Goal: Task Accomplishment & Management: Use online tool/utility

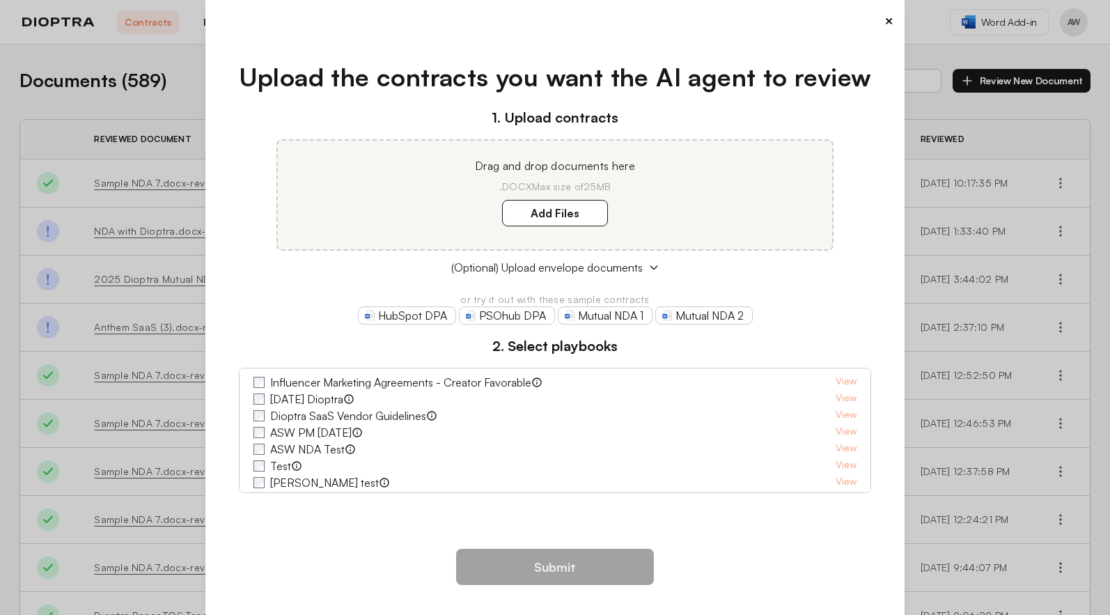
click at [885, 20] on button "×" at bounding box center [889, 21] width 9 height 20
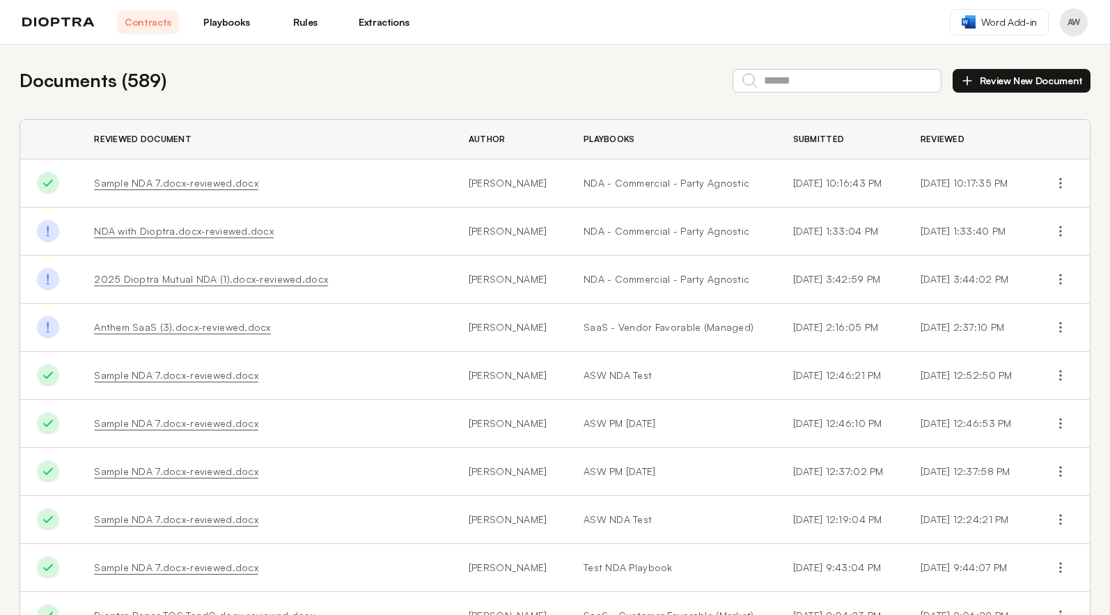
click at [367, 86] on div "Documents ( 589 ) Review New Document" at bounding box center [555, 80] width 1071 height 27
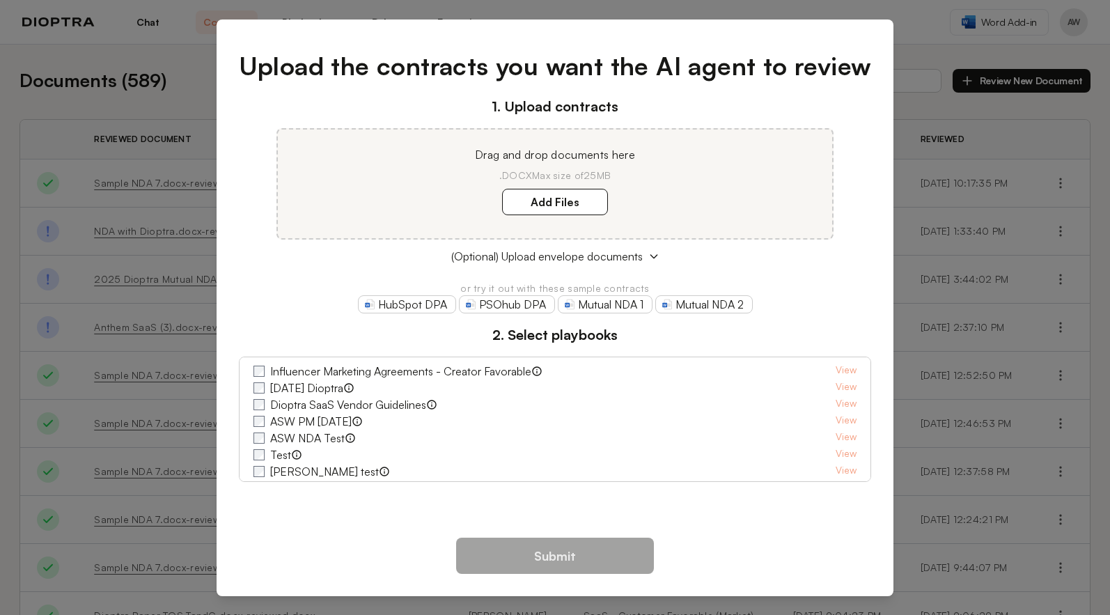
click at [946, 44] on div "Upload the contracts you want the AI agent to review 1. Upload contracts Drag a…" at bounding box center [555, 307] width 1110 height 615
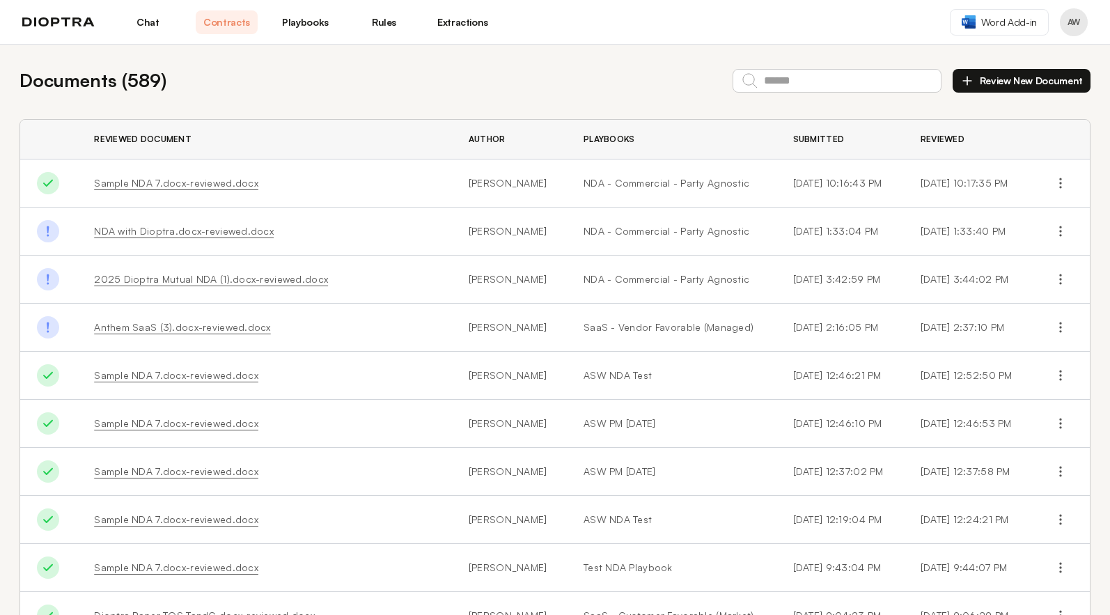
click at [158, 29] on link "Chat" at bounding box center [148, 22] width 62 height 24
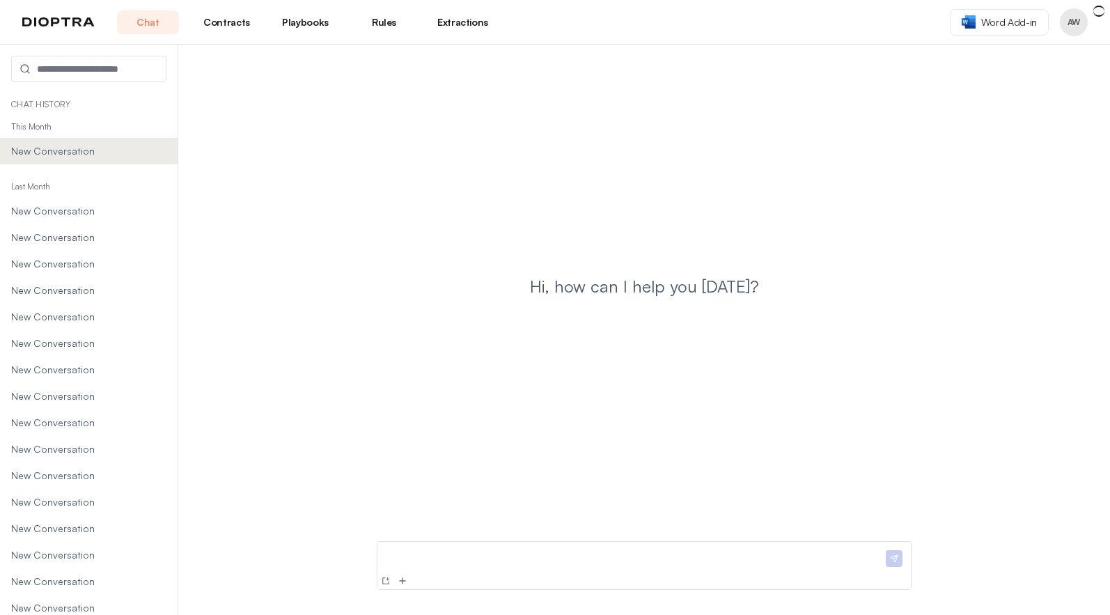
click at [152, 24] on link "Chat" at bounding box center [148, 22] width 62 height 24
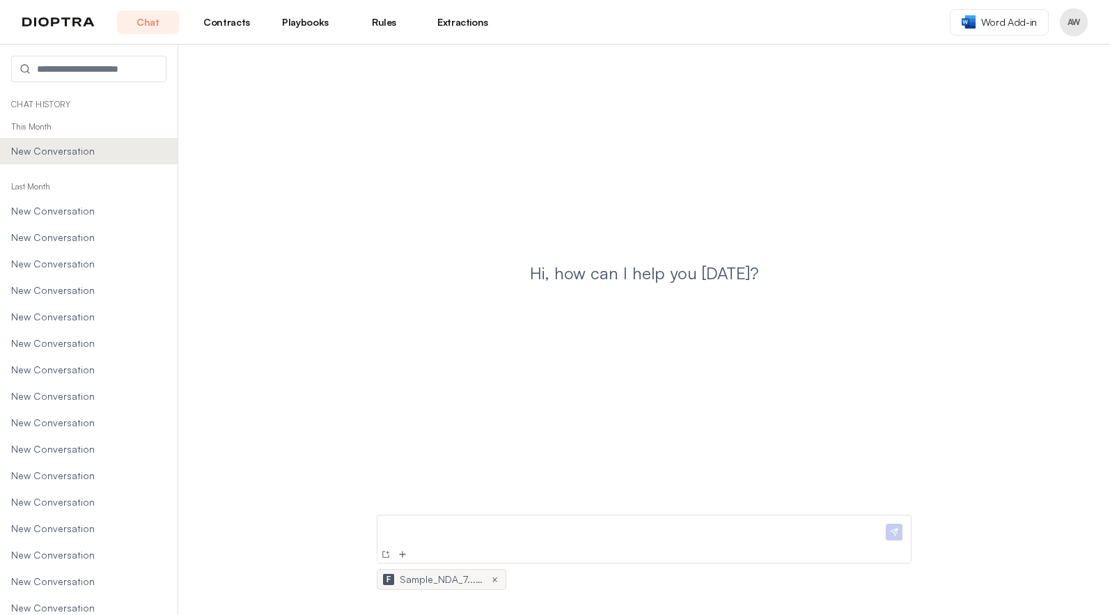
click at [401, 580] on span "Sample_NDA_7...docx" at bounding box center [442, 580] width 84 height 14
click at [391, 578] on div "F" at bounding box center [388, 579] width 11 height 11
click at [496, 582] on button "×" at bounding box center [494, 579] width 11 height 11
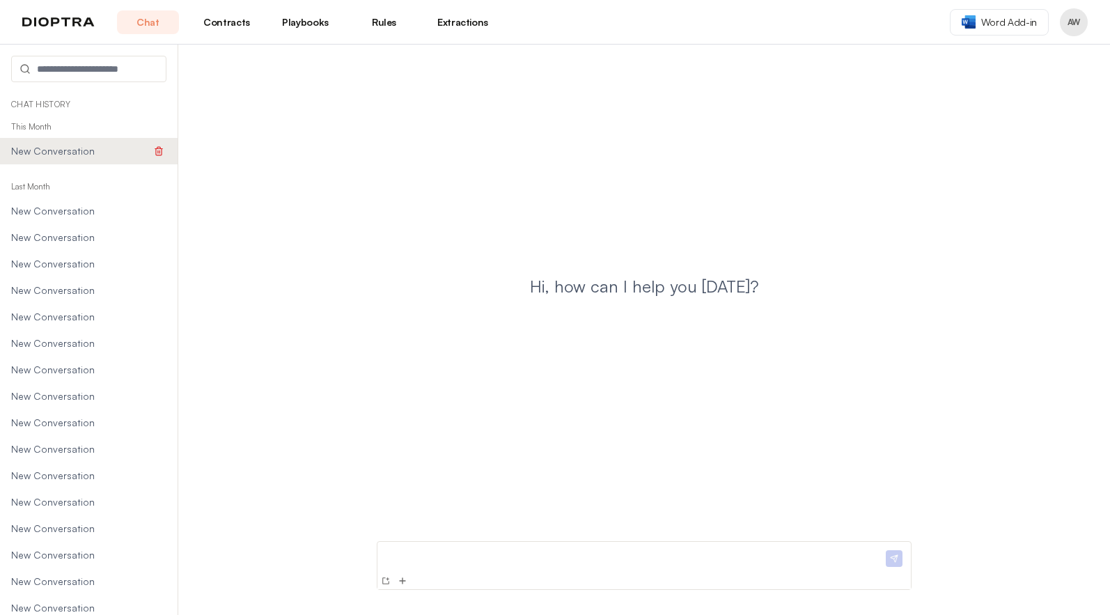
click at [62, 152] on span "New Conversation" at bounding box center [81, 151] width 140 height 14
click at [156, 215] on icon at bounding box center [159, 212] width 6 height 6
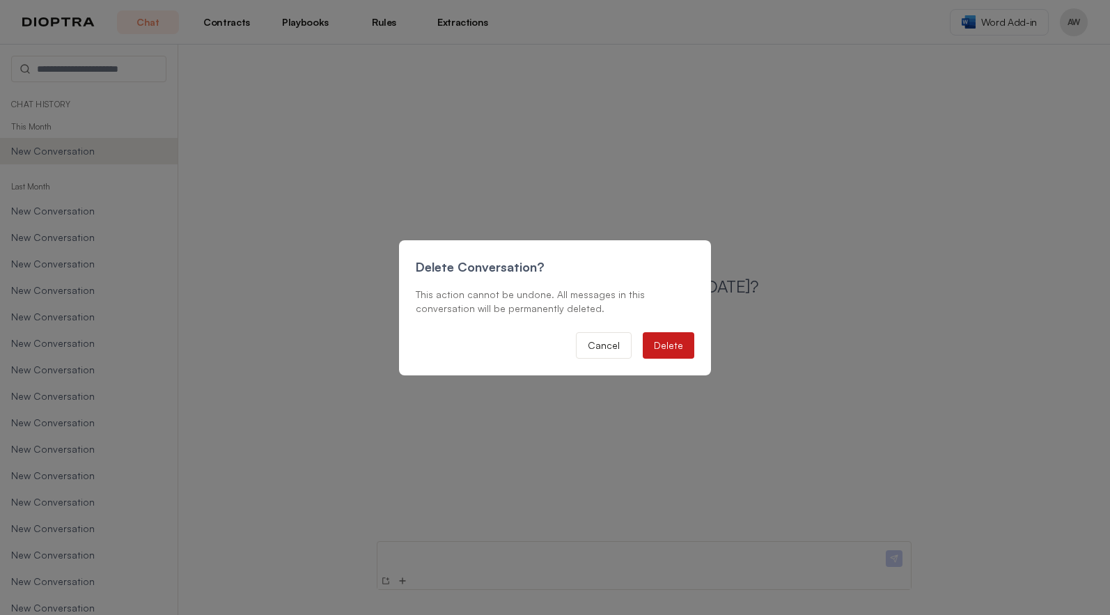
click at [680, 343] on button "Delete" at bounding box center [669, 345] width 52 height 26
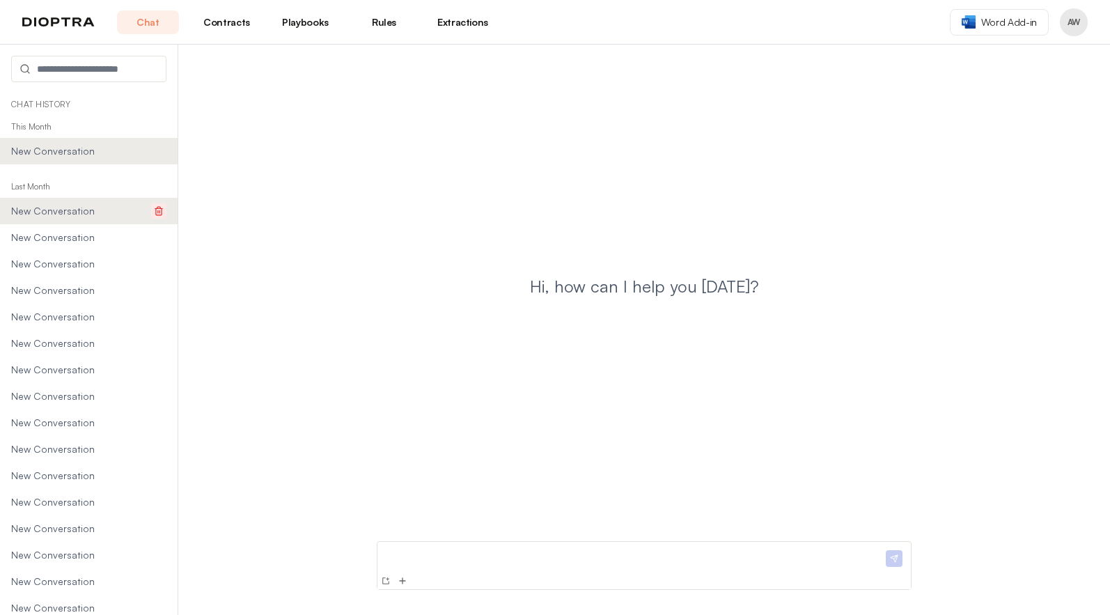
click at [151, 217] on button at bounding box center [158, 210] width 15 height 15
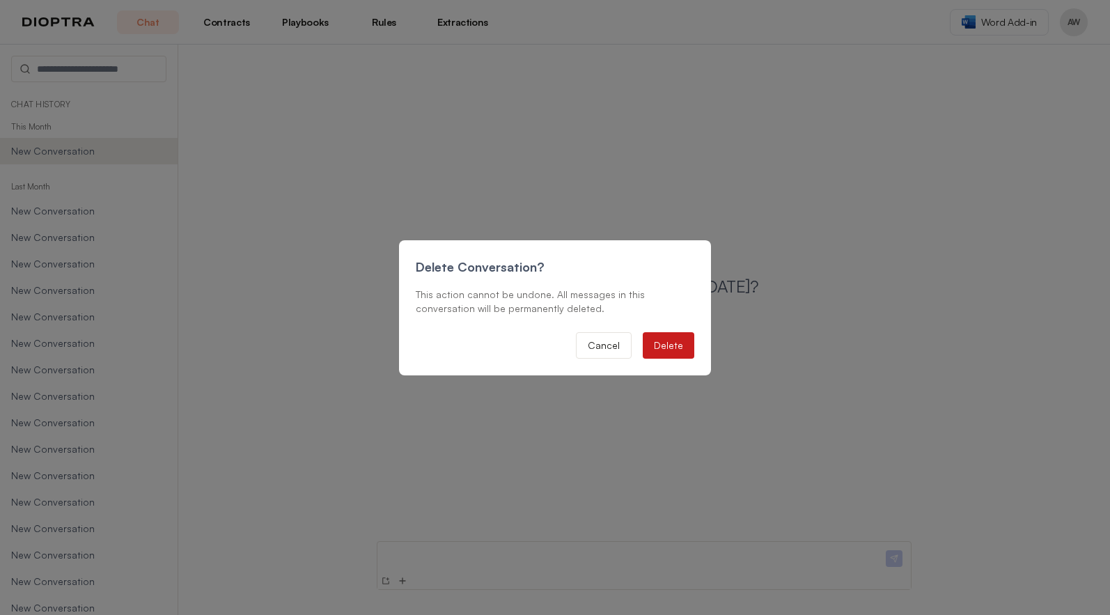
click at [669, 341] on button "Delete" at bounding box center [669, 345] width 52 height 26
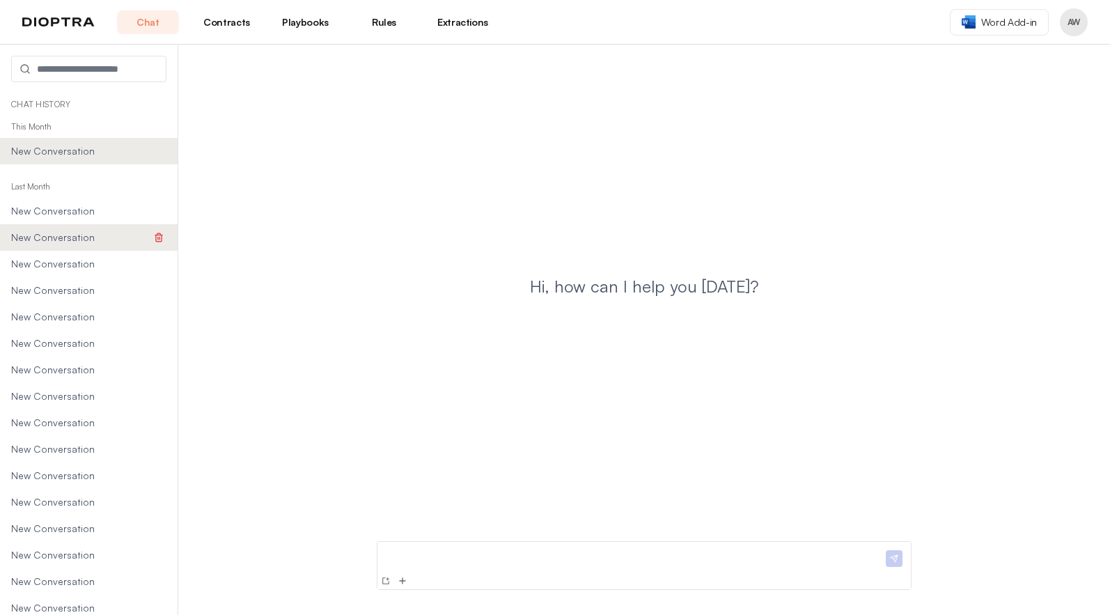
click at [140, 248] on li "New Conversation" at bounding box center [89, 237] width 178 height 26
click at [151, 243] on button at bounding box center [158, 237] width 15 height 15
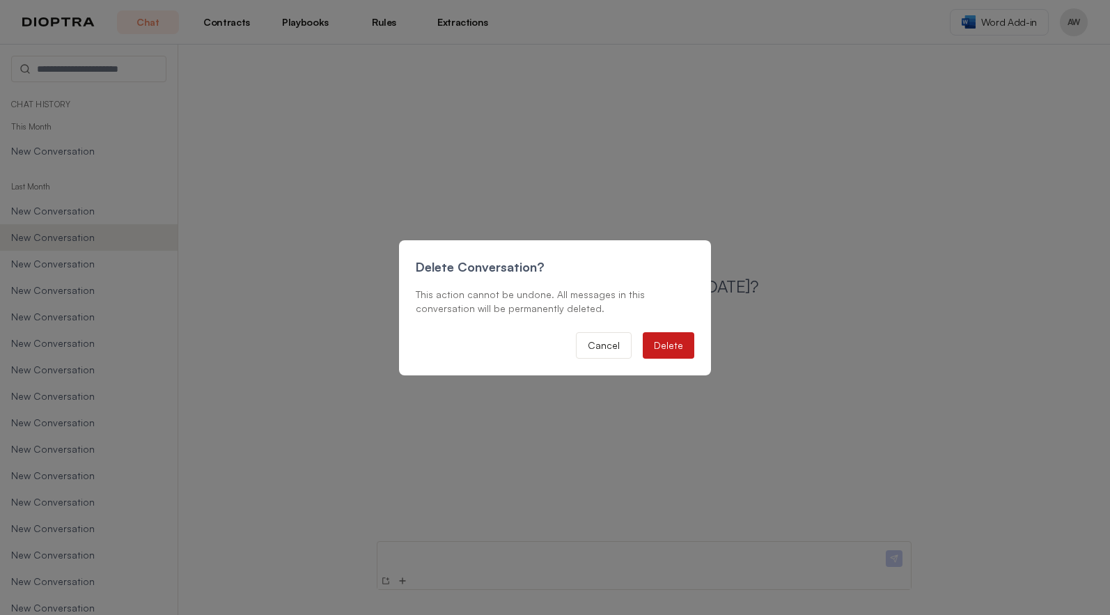
click at [678, 350] on button "Delete" at bounding box center [669, 345] width 52 height 26
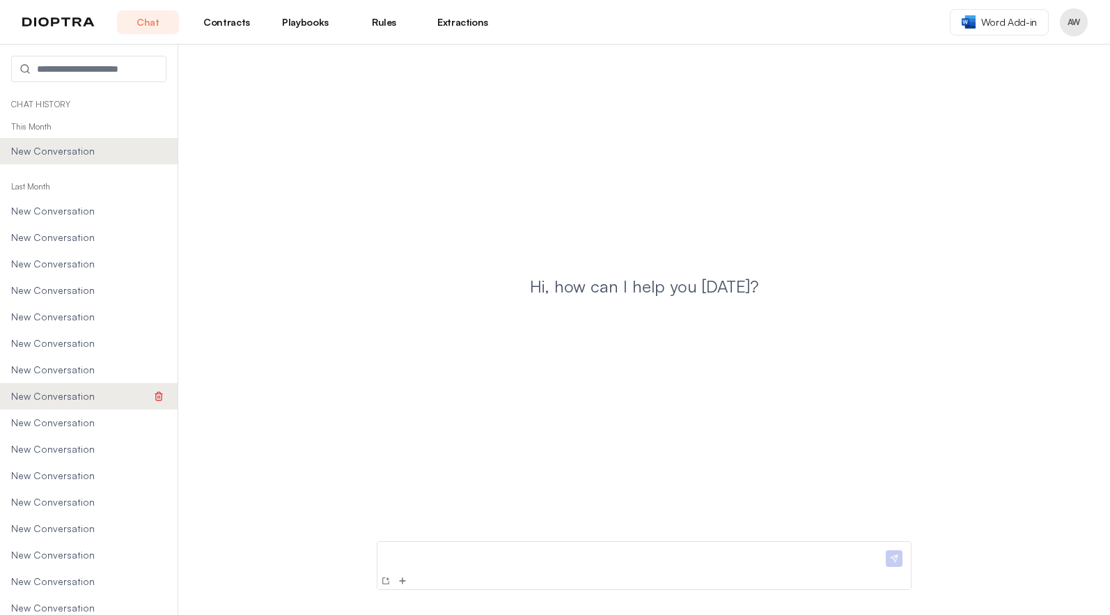
click at [65, 392] on span "New Conversation" at bounding box center [81, 396] width 140 height 14
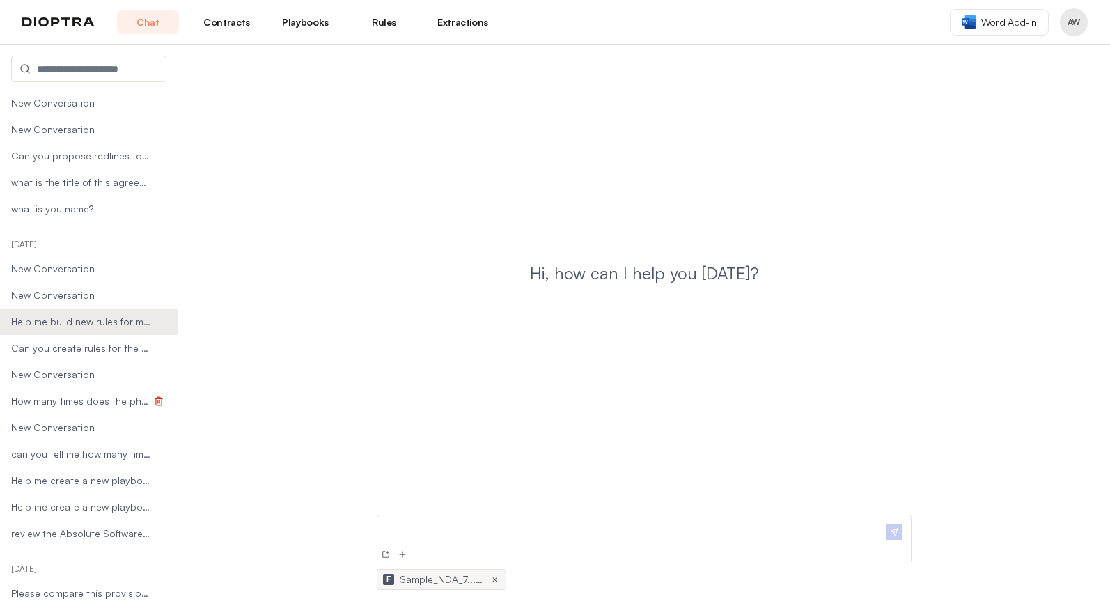
scroll to position [700, 0]
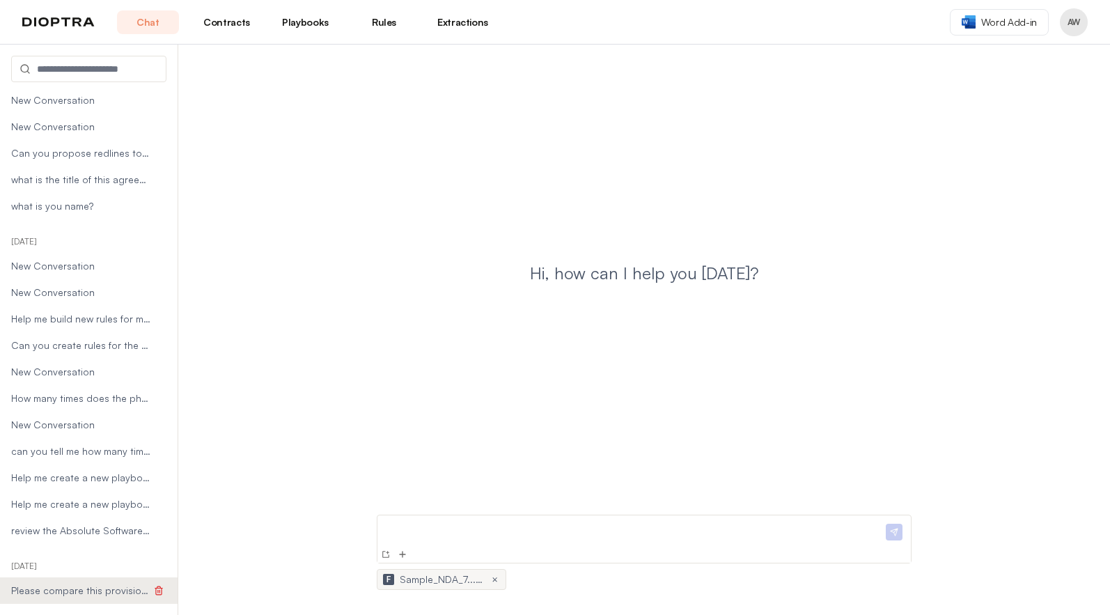
click at [88, 582] on li "Please compare this provision to the market standa..." at bounding box center [89, 590] width 178 height 26
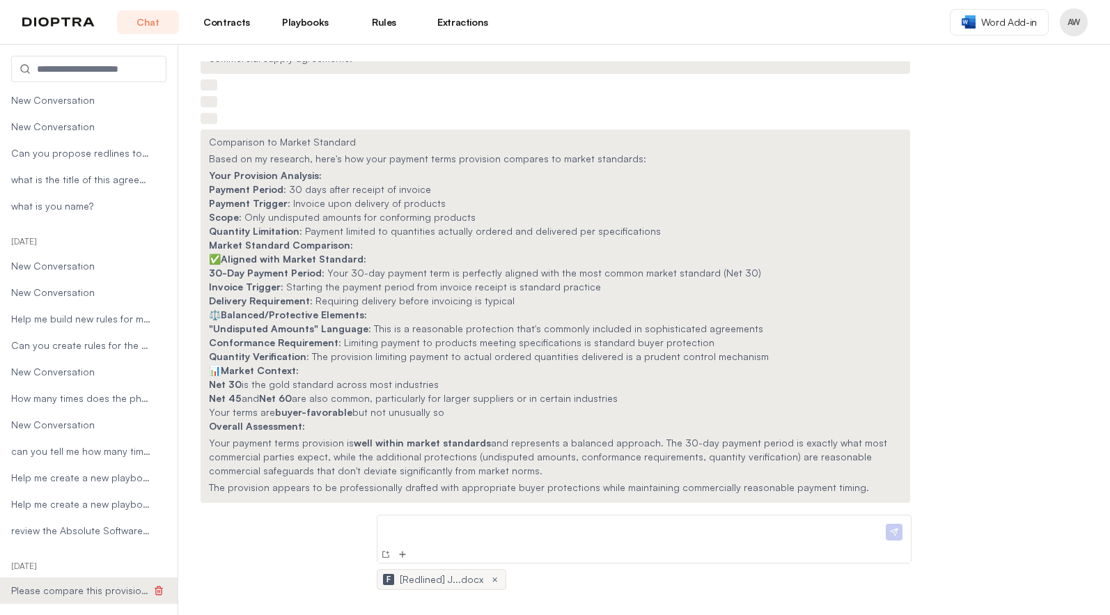
scroll to position [65, 0]
click at [62, 476] on span "Help me create a new playbook rule so that custome..." at bounding box center [81, 478] width 140 height 14
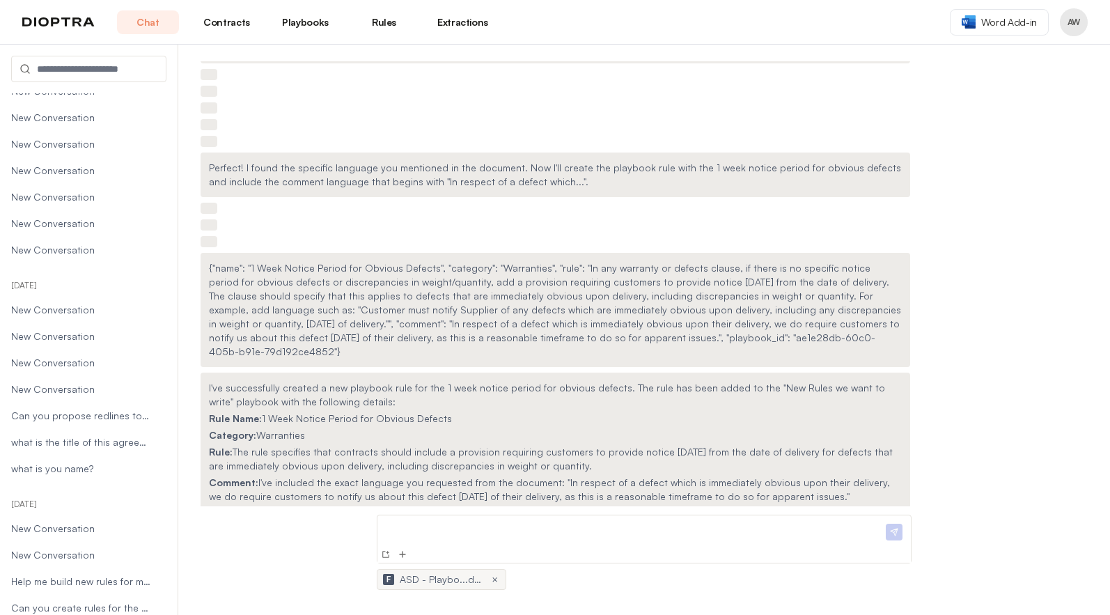
scroll to position [343, 0]
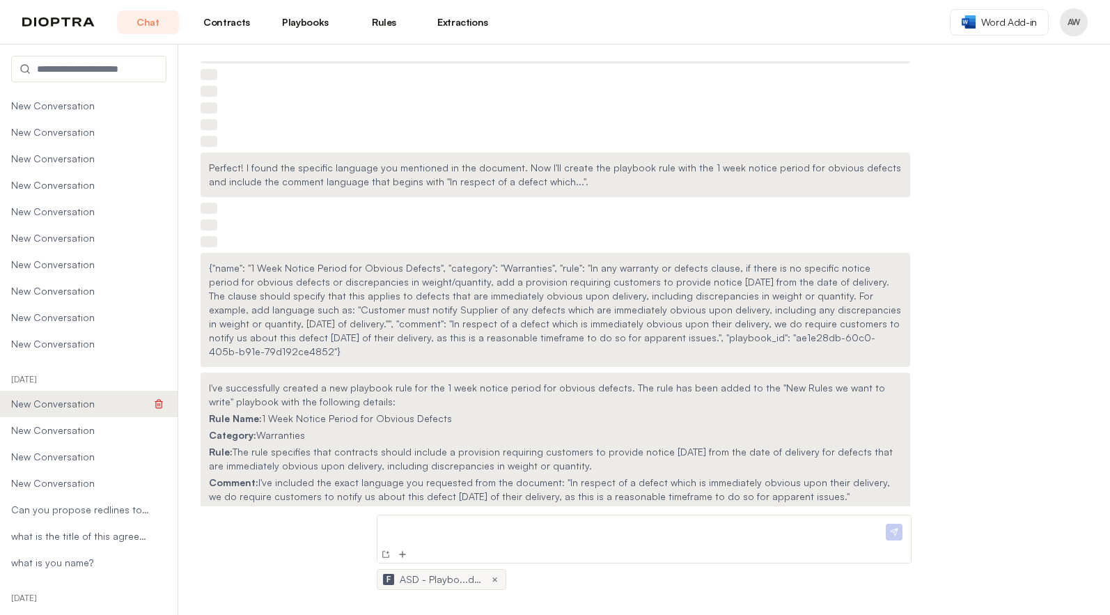
click at [57, 414] on li "New Conversation" at bounding box center [89, 404] width 178 height 26
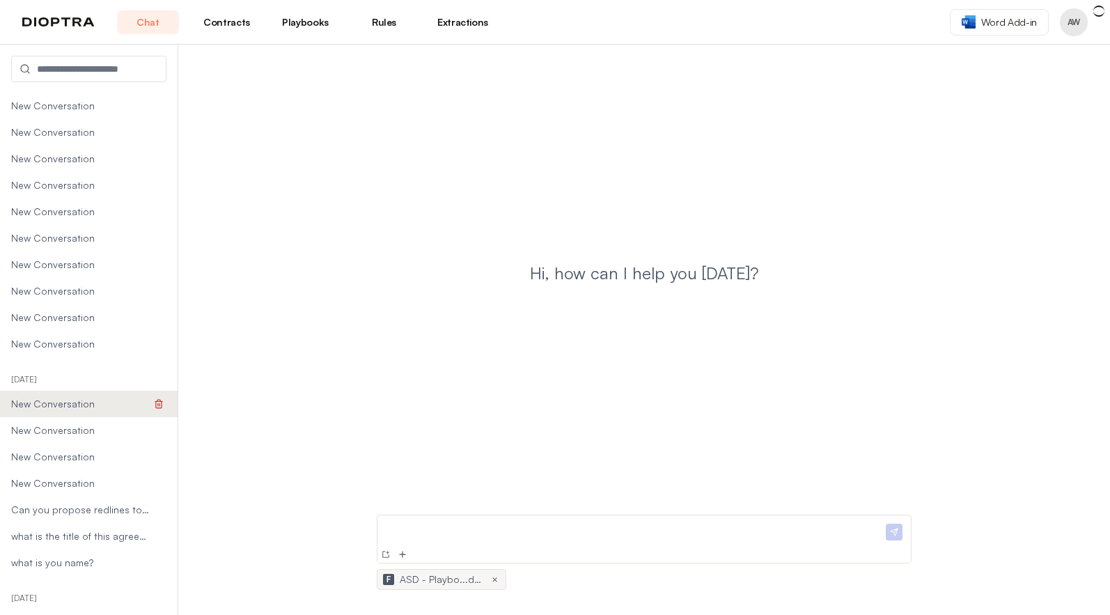
scroll to position [0, 0]
click at [37, 289] on span "New Conversation" at bounding box center [81, 291] width 140 height 14
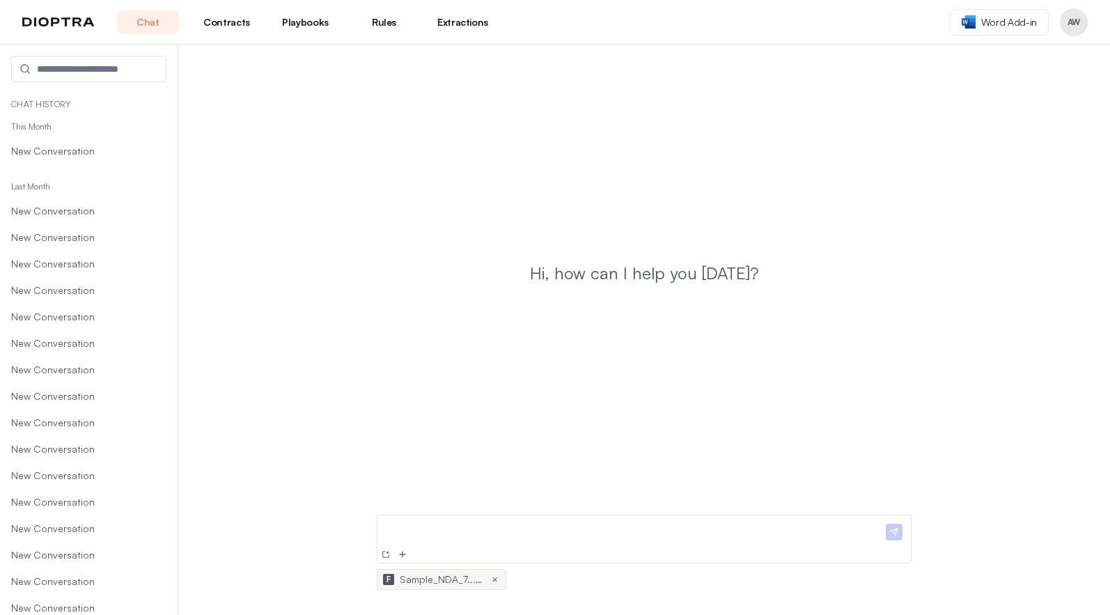
click at [453, 517] on div at bounding box center [645, 530] width 534 height 31
click at [449, 529] on p at bounding box center [633, 528] width 500 height 15
